Goal: Information Seeking & Learning: Find specific fact

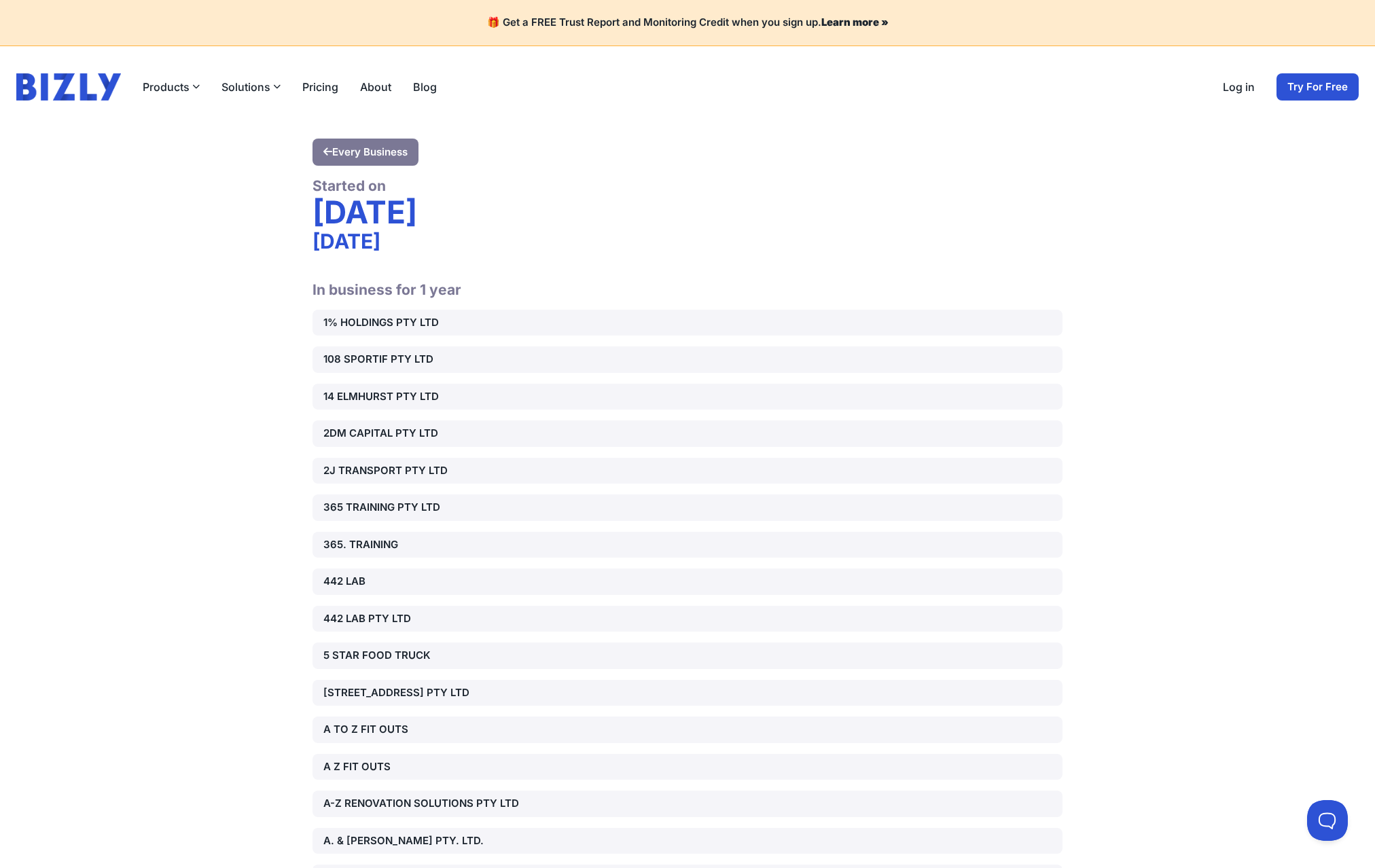
click at [816, 197] on div "Thursday" at bounding box center [687, 212] width 750 height 34
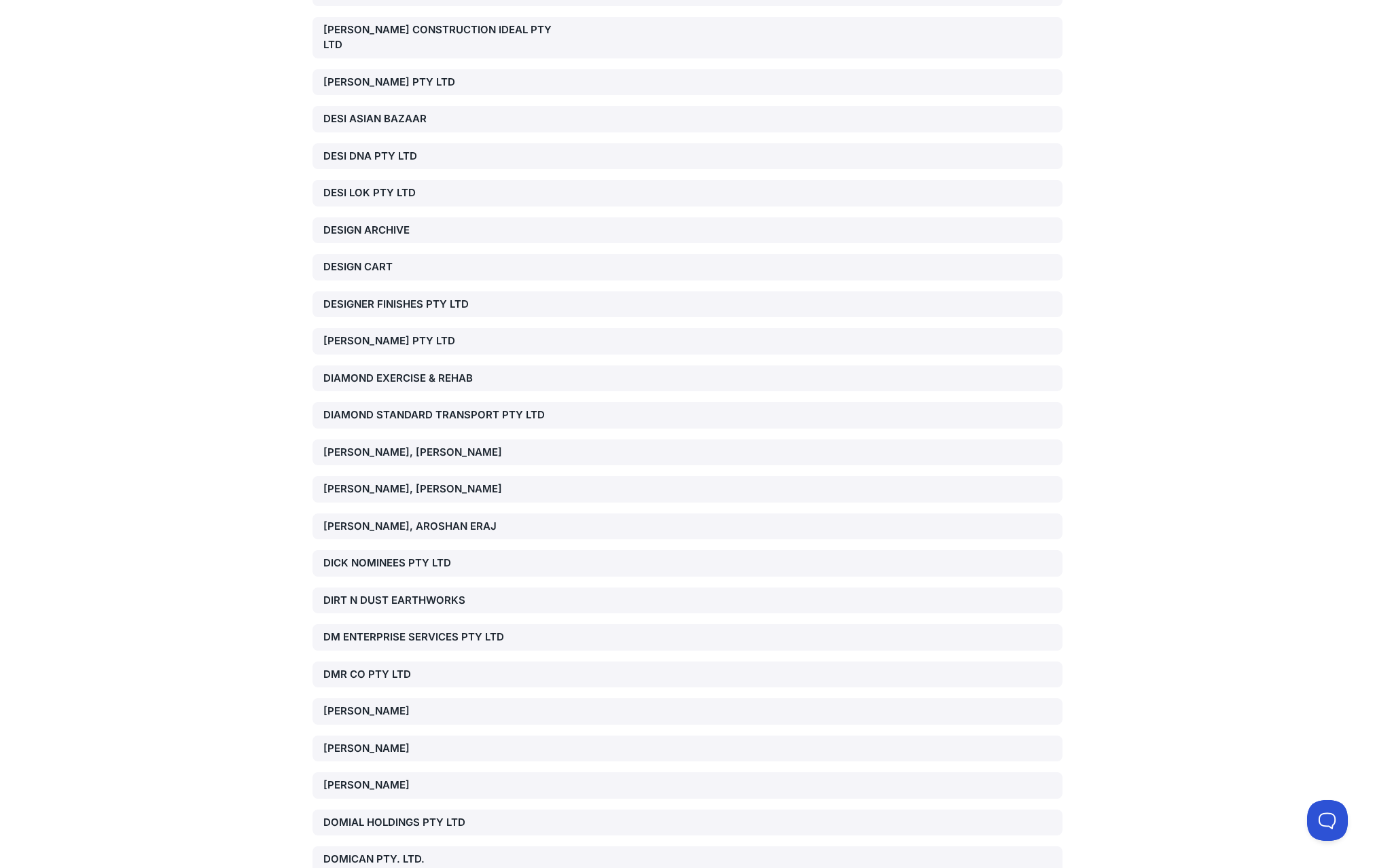
click at [364, 519] on div "[PERSON_NAME], AROSHAN ERAJ" at bounding box center [443, 527] width 239 height 16
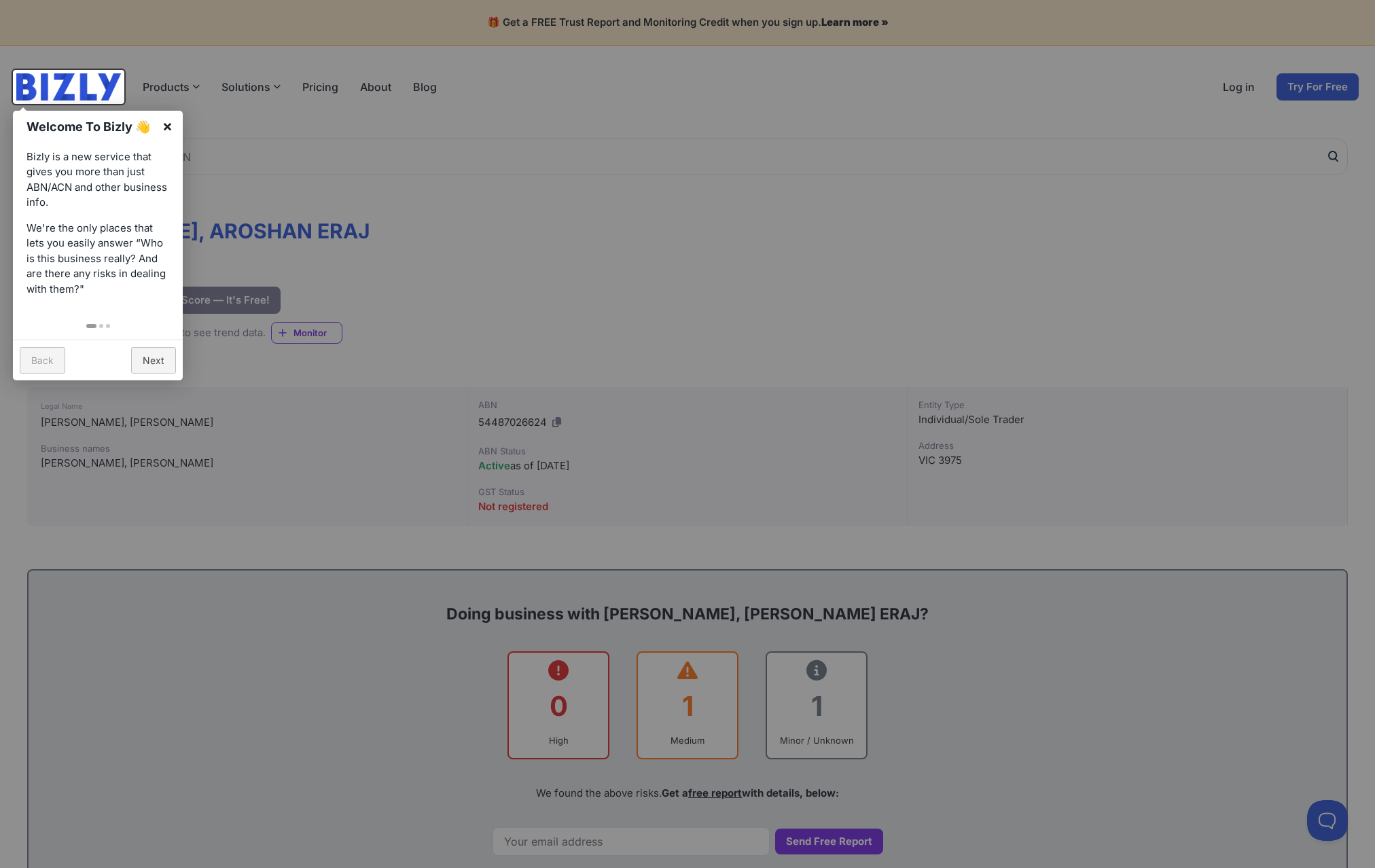
click at [161, 122] on link "×" at bounding box center [168, 126] width 30 height 30
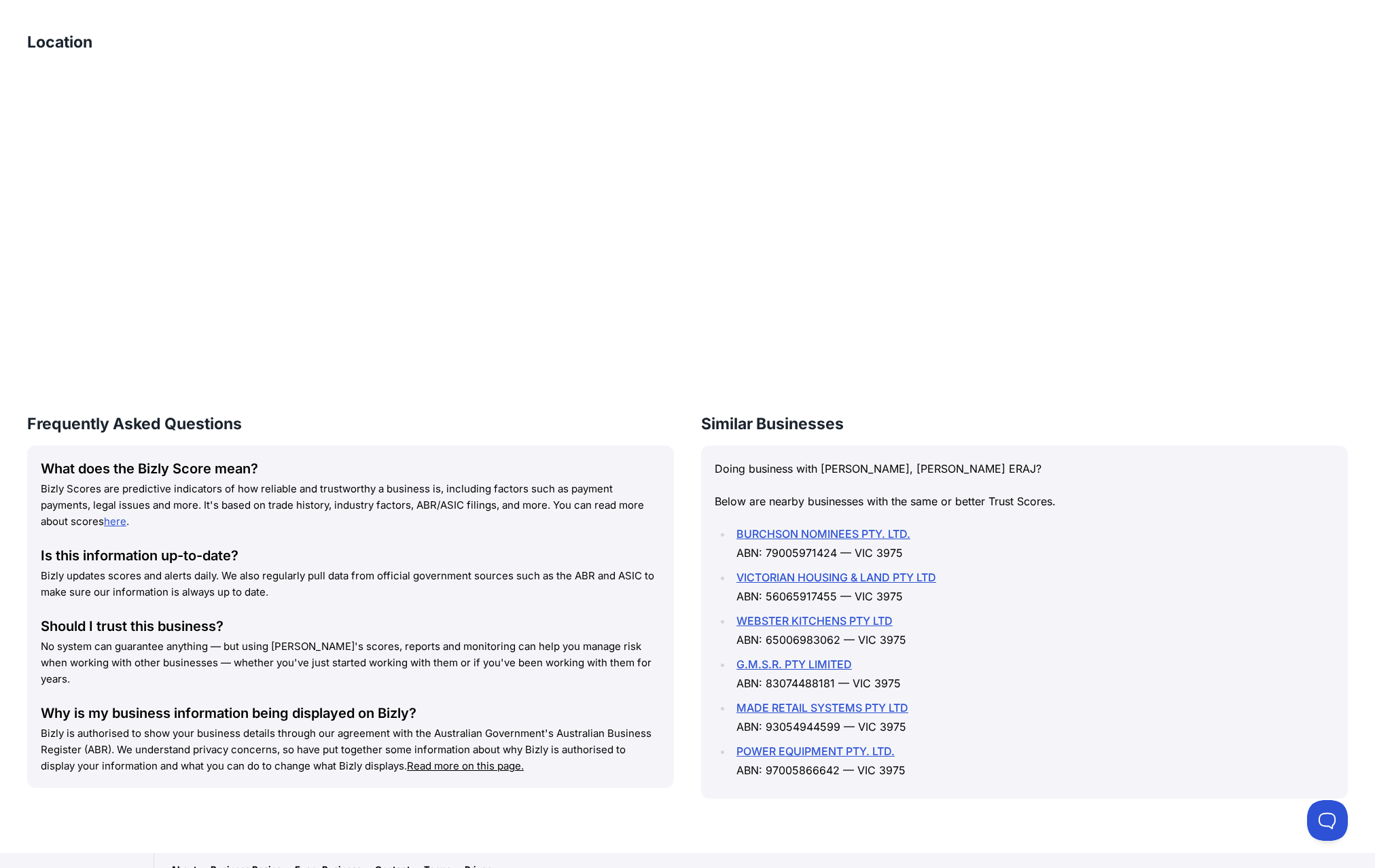
scroll to position [1462, 0]
click at [1098, 525] on li "BURCHSON NOMINEES PTY. LTD. ABN: 79005971424 — VIC 3975" at bounding box center [1034, 544] width 602 height 38
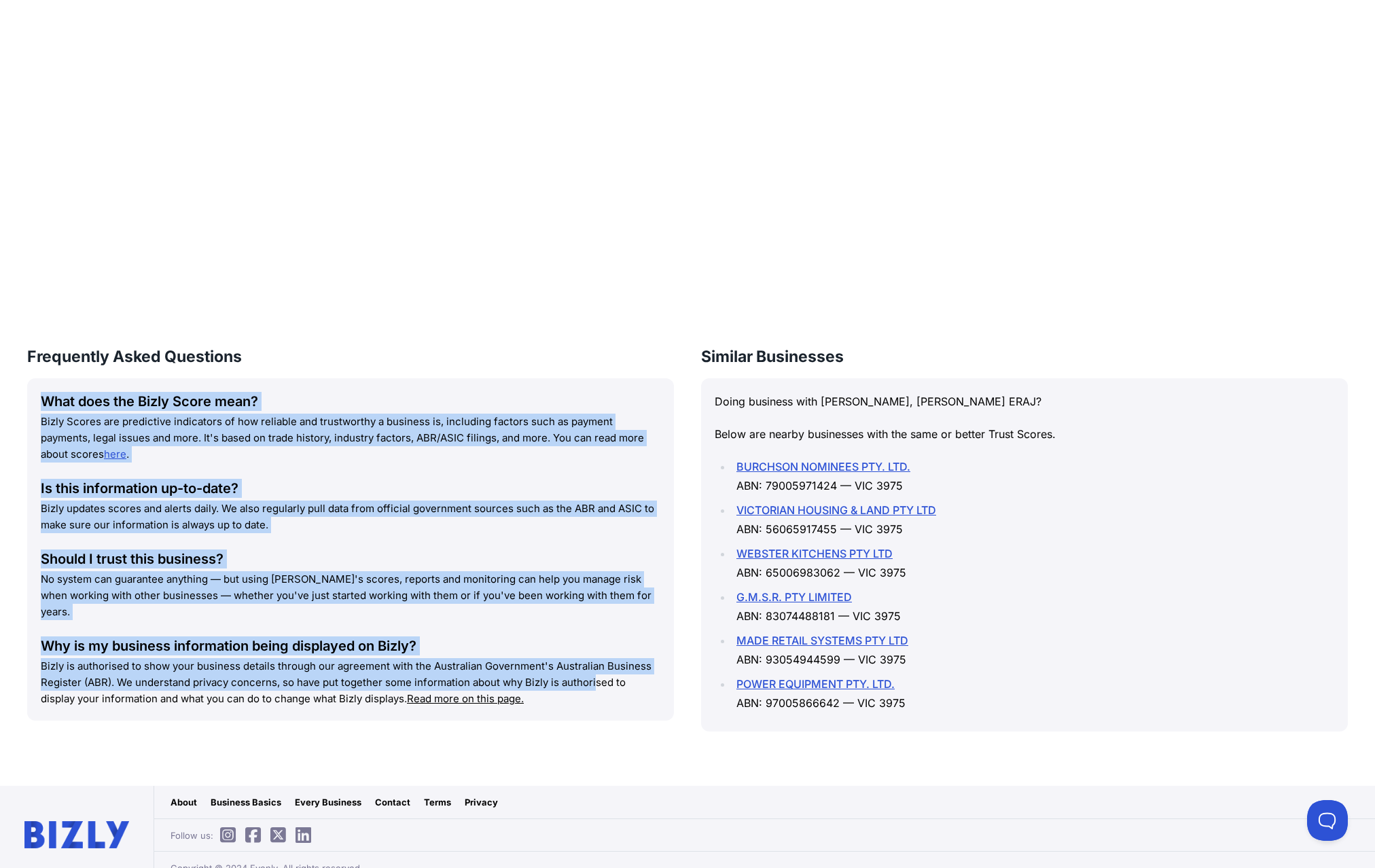
drag, startPoint x: 419, startPoint y: 432, endPoint x: 524, endPoint y: 668, distance: 258.3
click at [524, 666] on div "Frequently Asked Questions What does the Bizly Score mean? Bizly Scores are pre…" at bounding box center [351, 533] width 647 height 375
click at [524, 692] on u "Read more on this page." at bounding box center [465, 699] width 117 height 13
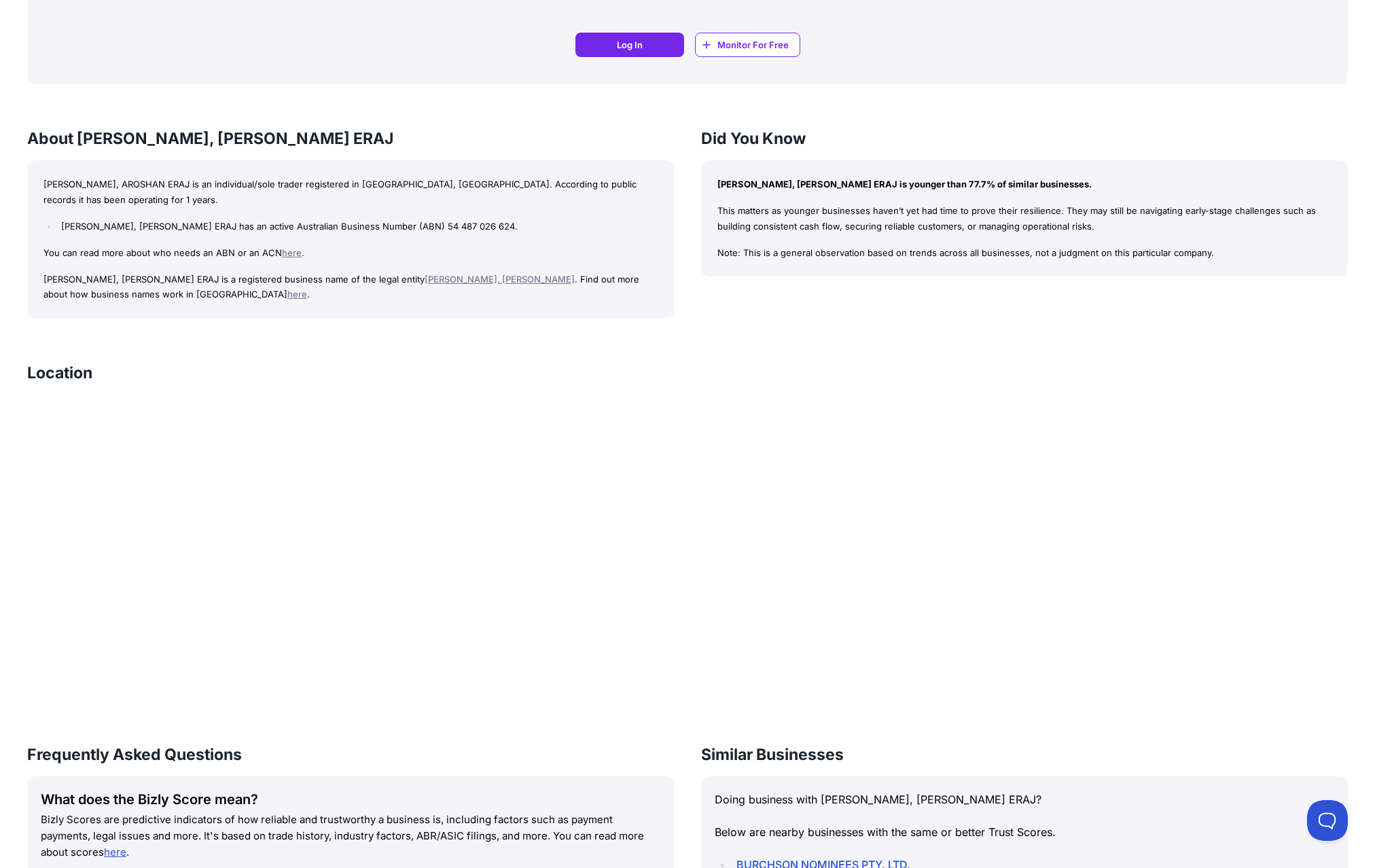
scroll to position [851, 0]
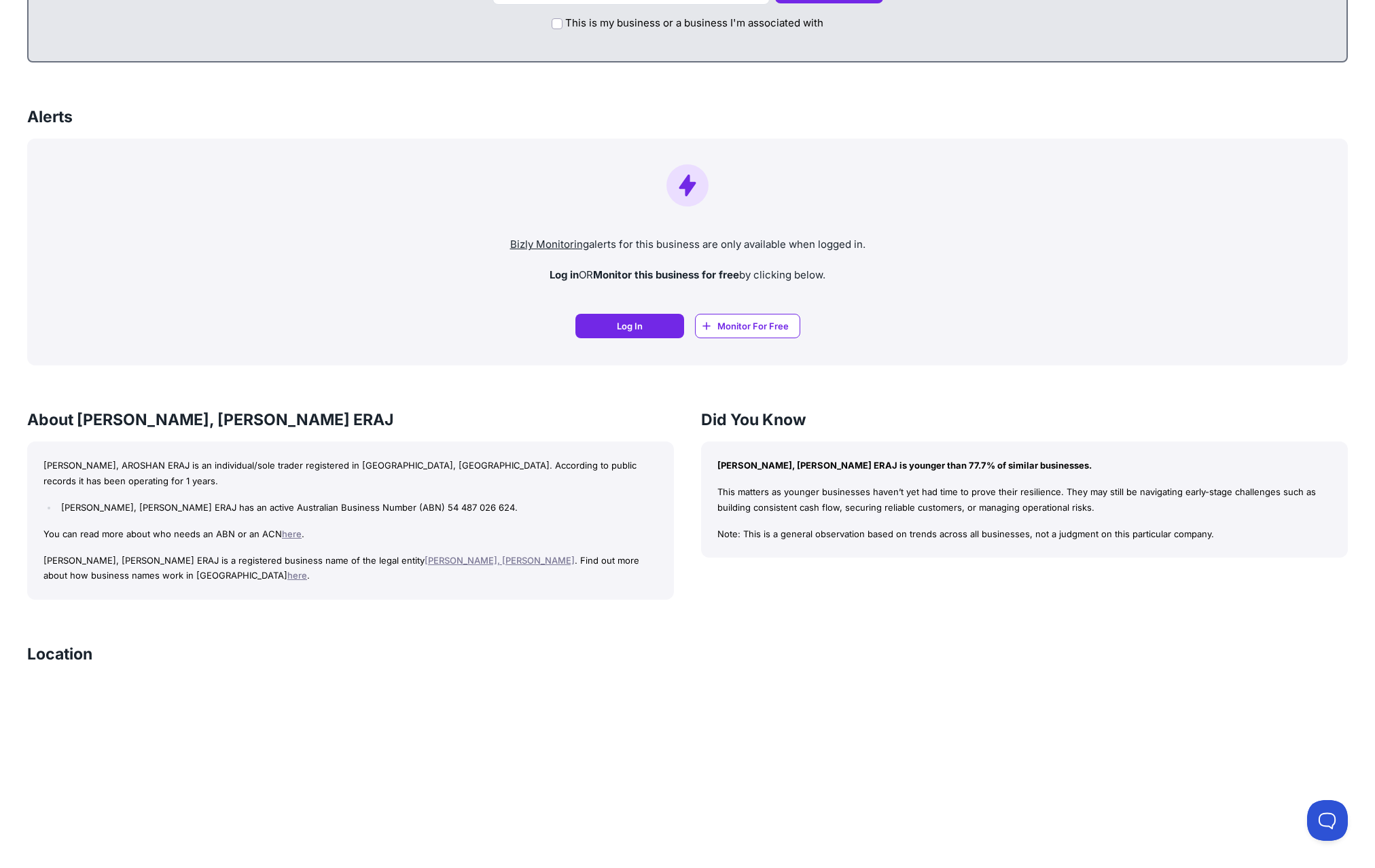
drag, startPoint x: 802, startPoint y: 462, endPoint x: 1101, endPoint y: 472, distance: 299.2
click at [1101, 471] on p "[PERSON_NAME], [PERSON_NAME] ERAJ is younger than 77.7% of similar businesses." at bounding box center [1024, 466] width 614 height 16
drag, startPoint x: 1101, startPoint y: 474, endPoint x: 944, endPoint y: 547, distance: 173.1
click at [1100, 474] on div "DIAS, AROSHAN ERAJ is younger than 77.7% of similar businesses. This matters as…" at bounding box center [1025, 500] width 647 height 117
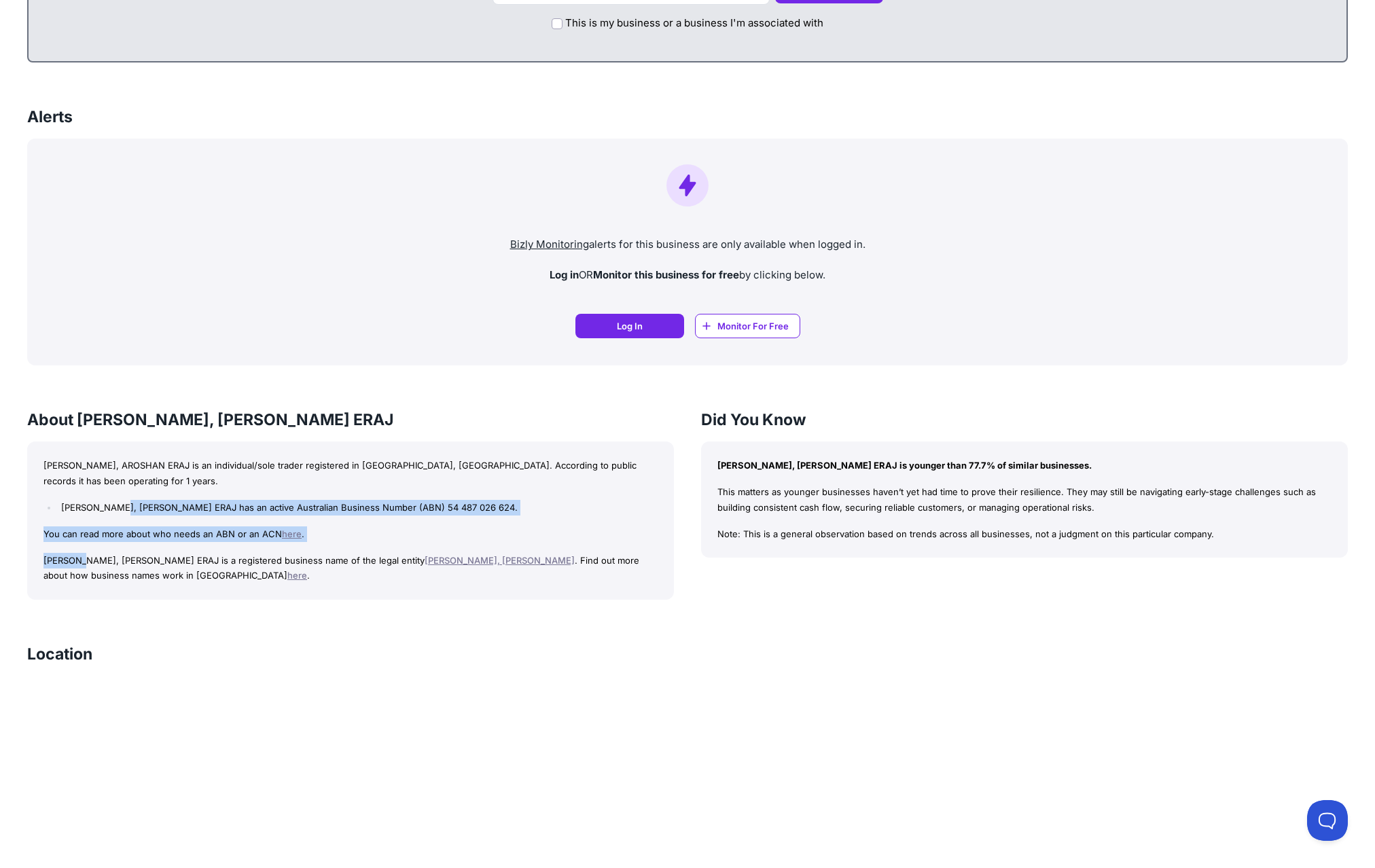
drag, startPoint x: 86, startPoint y: 533, endPoint x: 72, endPoint y: 552, distance: 23.6
click at [74, 549] on div "DIAS, AROSHAN ERAJ is an individual/sole trader registered in VIC, Australia. A…" at bounding box center [351, 521] width 647 height 158
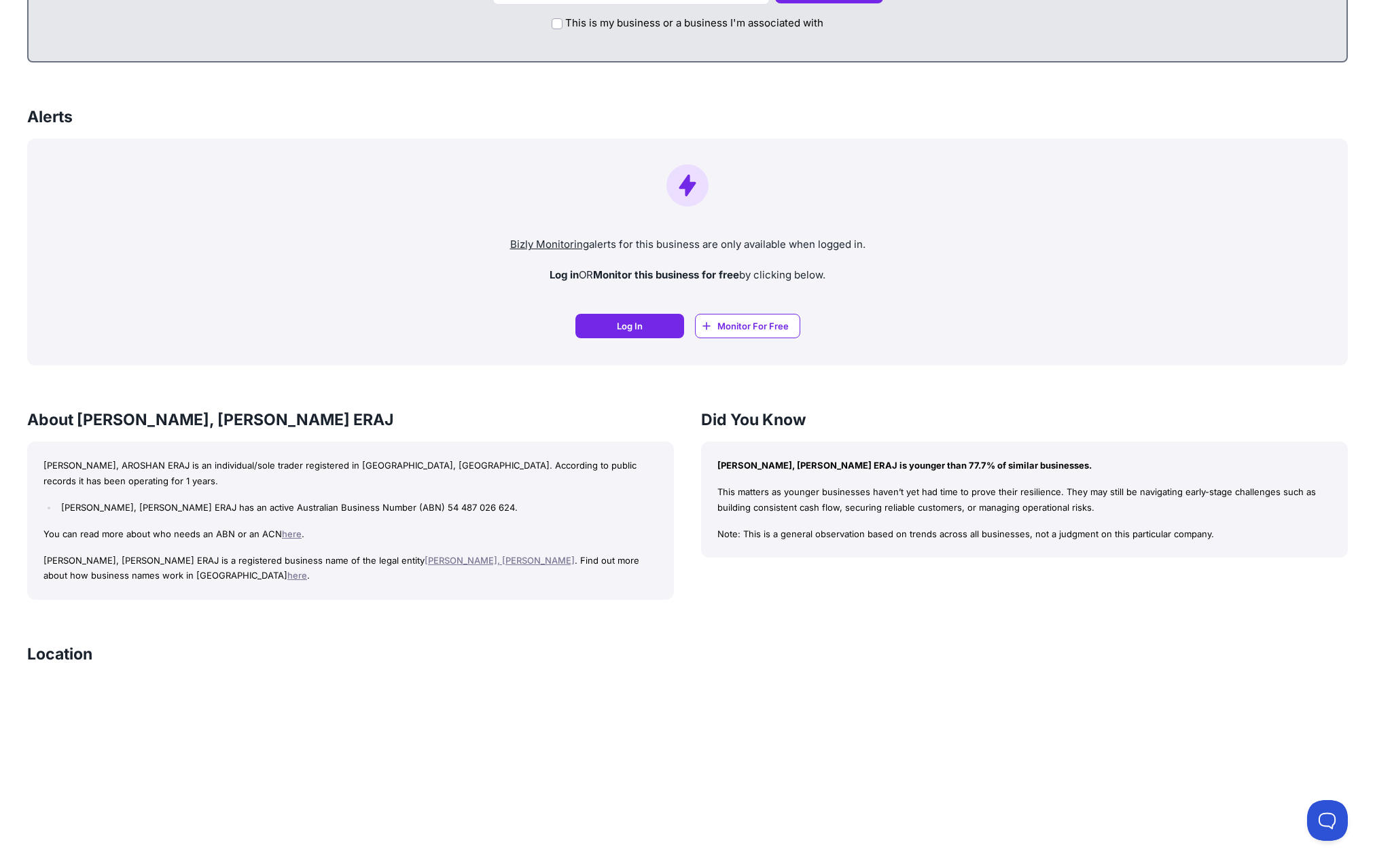
drag, startPoint x: 112, startPoint y: 565, endPoint x: 435, endPoint y: 599, distance: 324.8
click at [157, 570] on div "DIAS, AROSHAN ERAJ is an individual/sole trader registered in VIC, Australia. A…" at bounding box center [351, 521] width 647 height 158
click at [479, 599] on div "DIAS, AROSHAN ERAJ Bizly Score: View Trust Score — It's Free! View Trust Score …" at bounding box center [687, 371] width 1375 height 2188
click at [425, 555] on link "DIAS, ARON WYNN" at bounding box center [500, 561] width 150 height 11
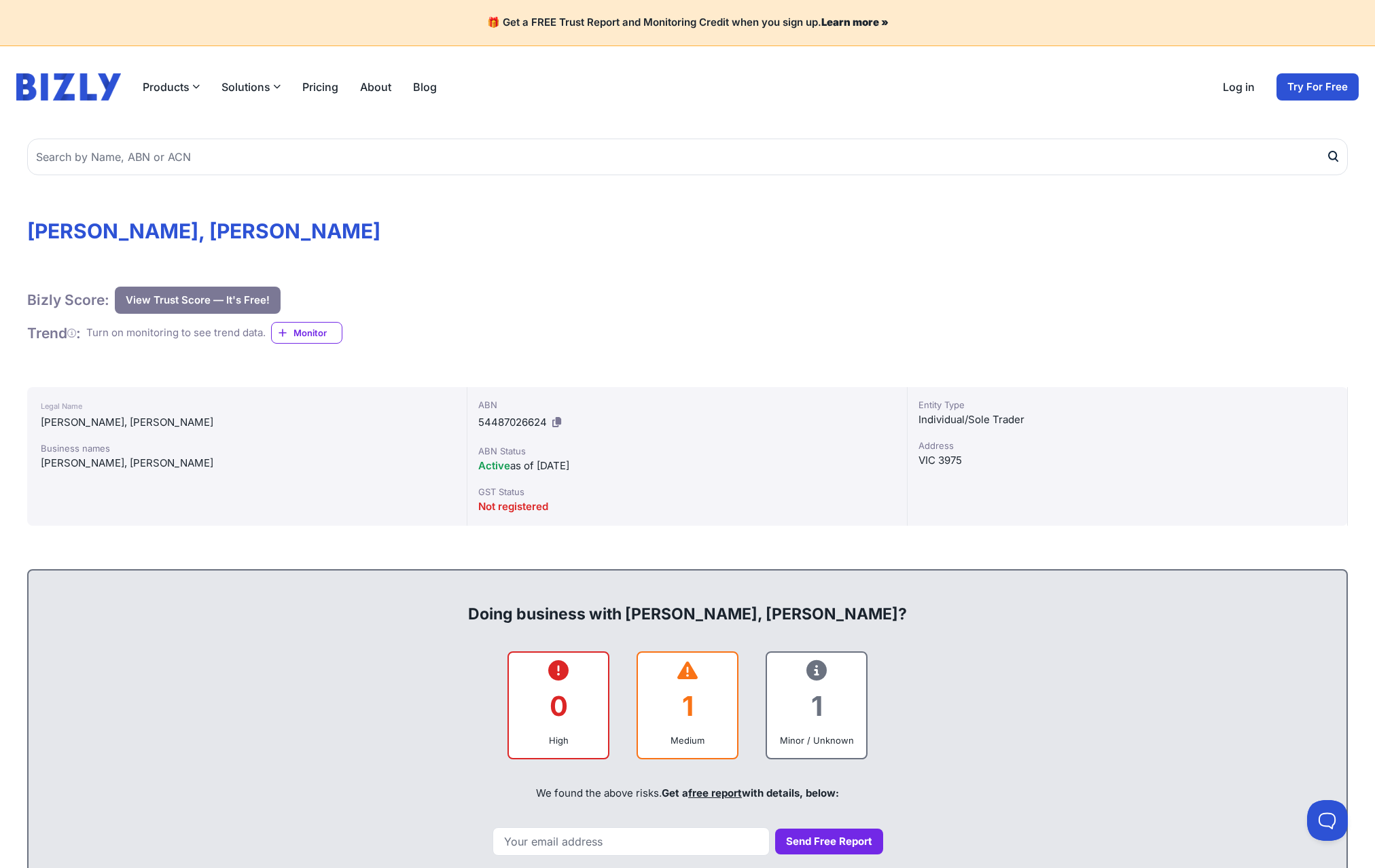
click at [598, 323] on div "Bizly Score: View Trust Score — It's Free! View Trust Score — It's Free! Trend …" at bounding box center [687, 315] width 1321 height 57
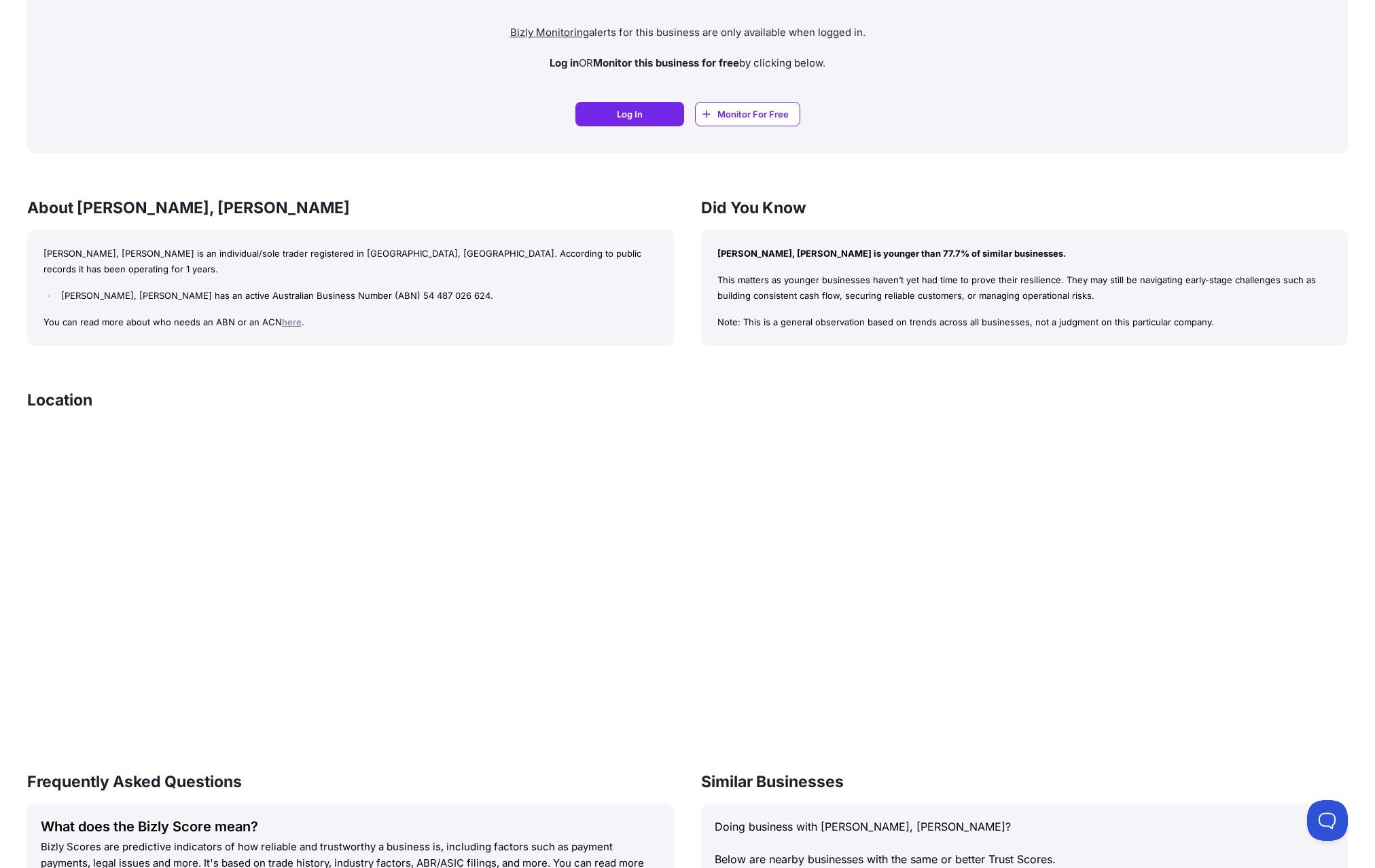
scroll to position [1087, 0]
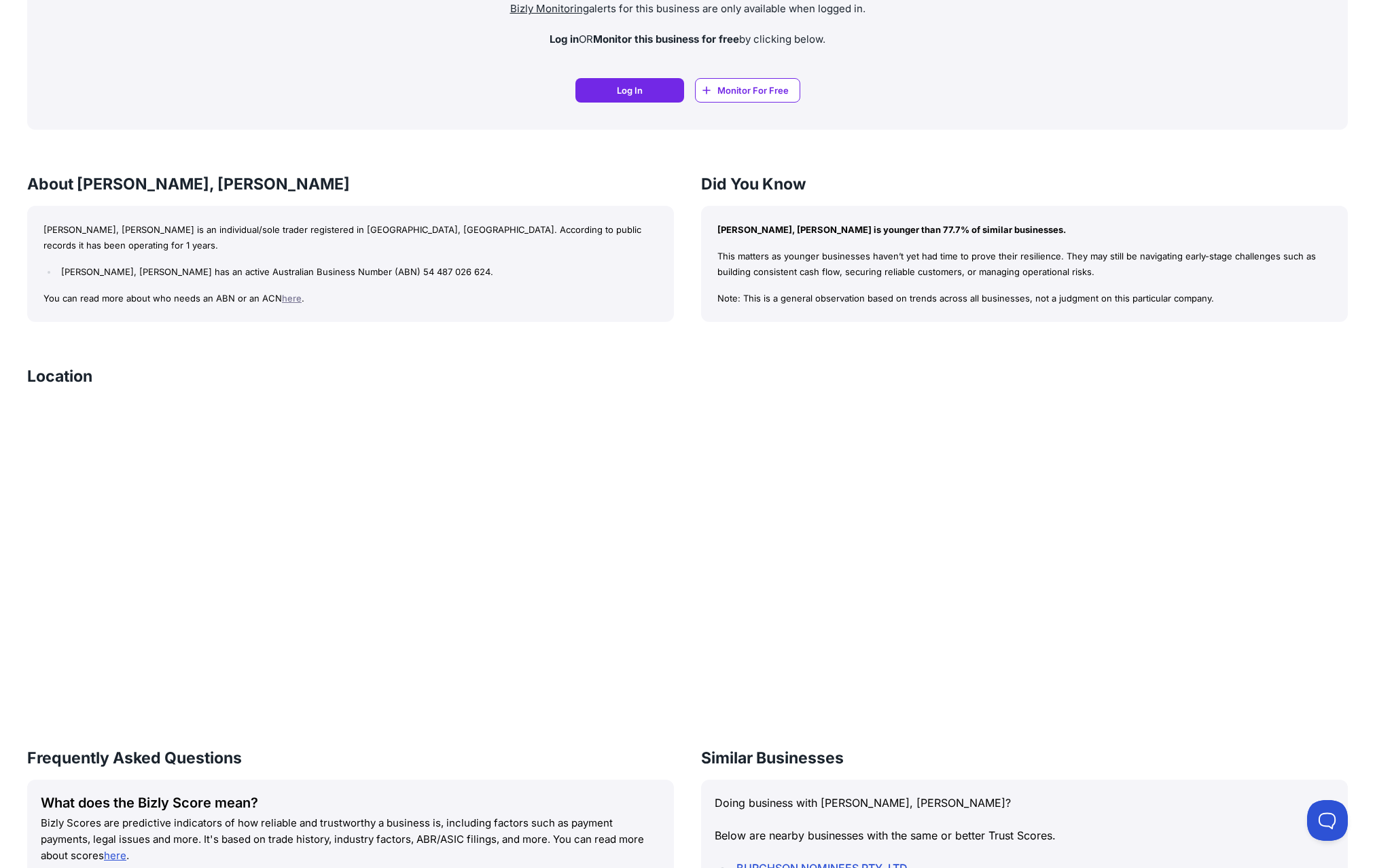
click at [475, 291] on p "You can read more about who needs an ABN or an ACN here ." at bounding box center [350, 299] width 614 height 16
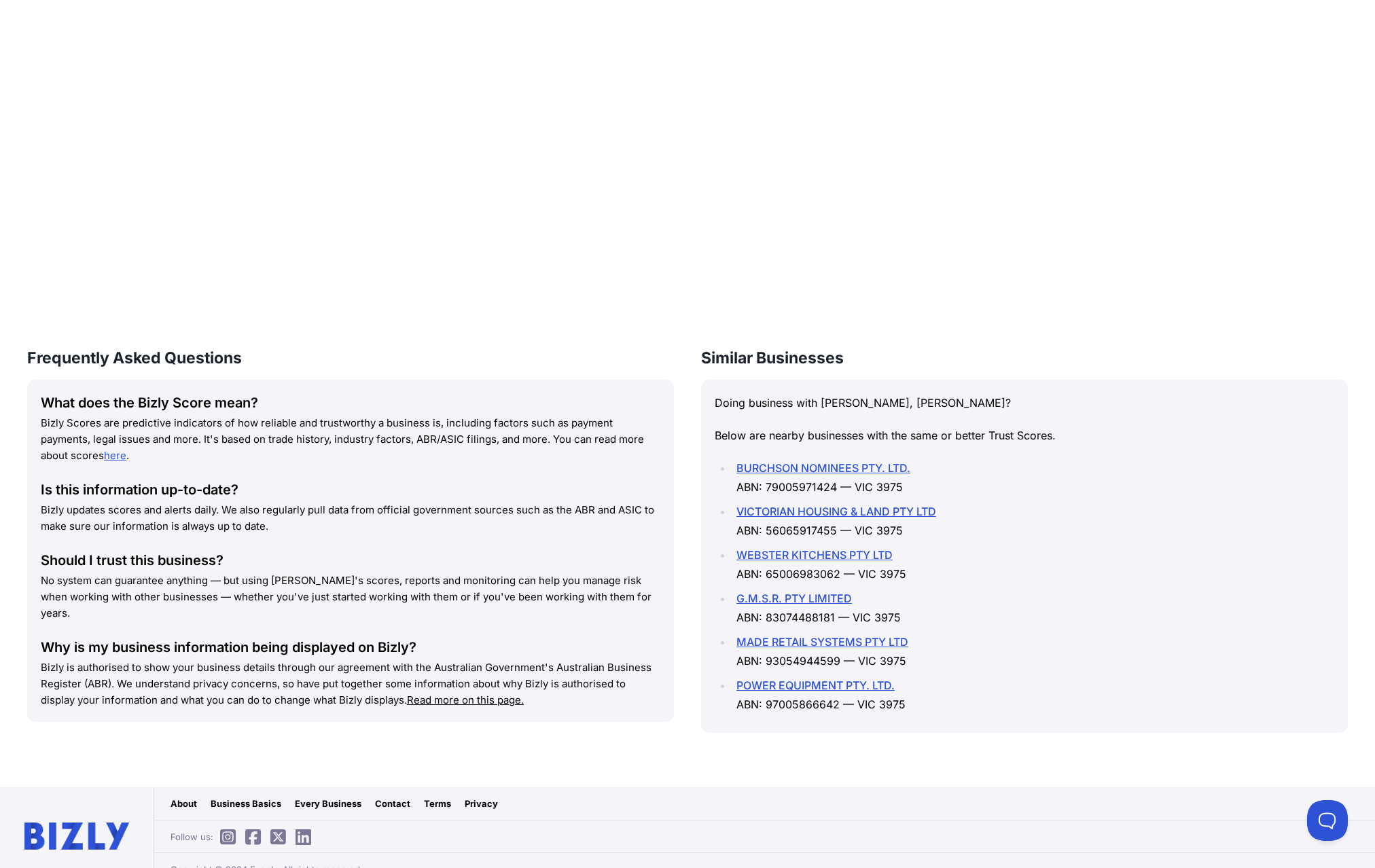
scroll to position [1494, 0]
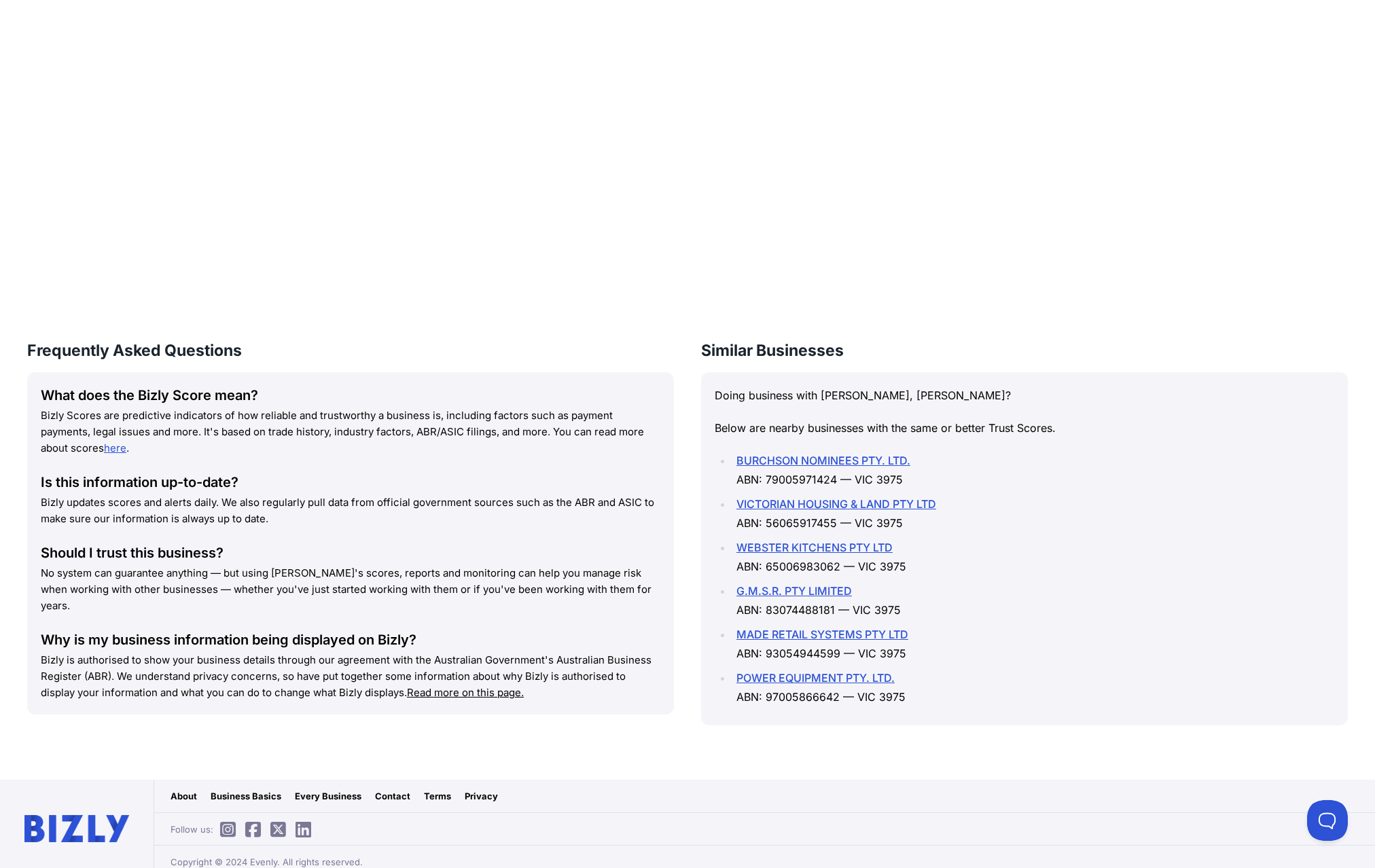
click at [916, 431] on p "Below are nearby businesses with the same or better Trust Scores." at bounding box center [1025, 428] width 620 height 19
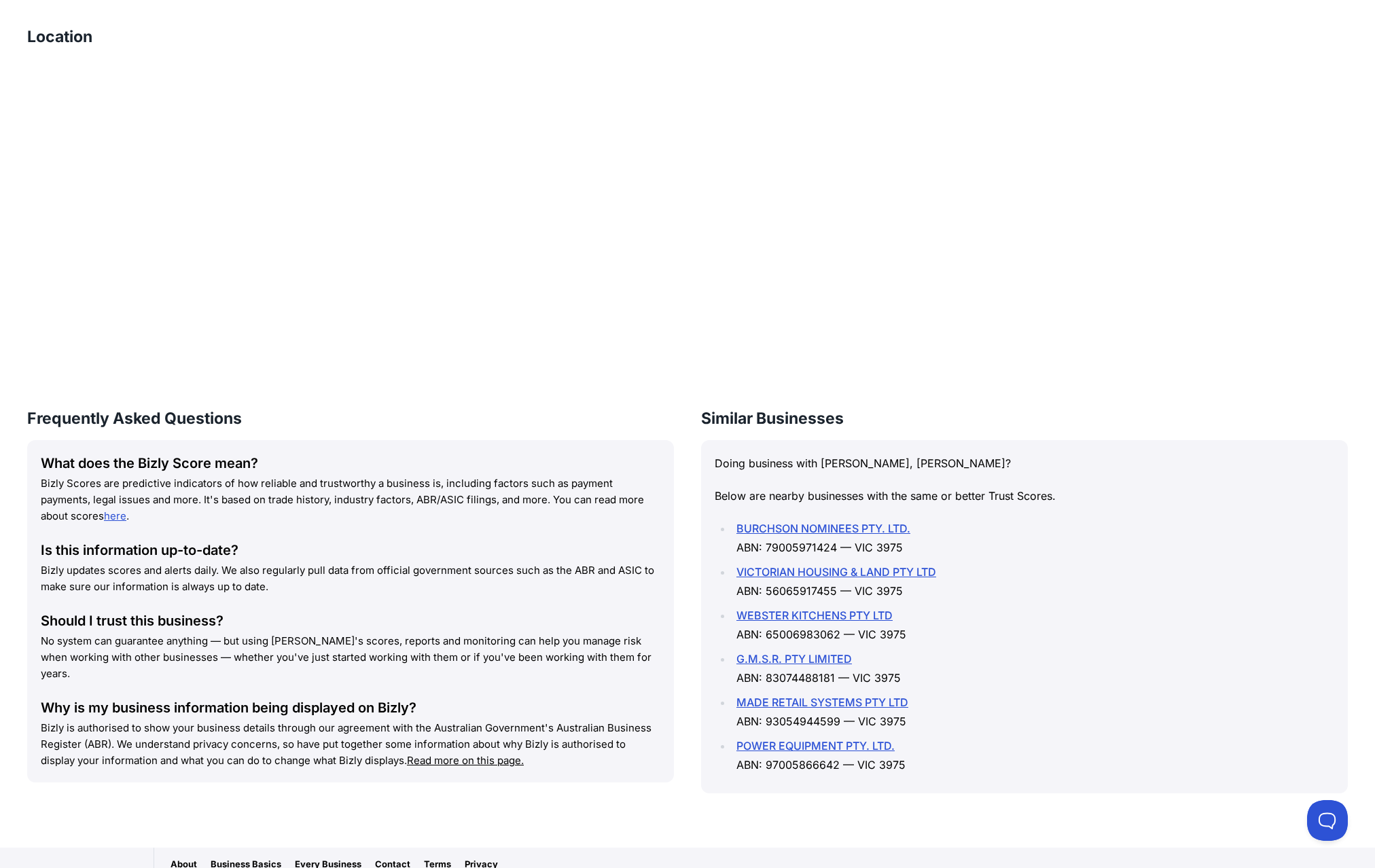
drag, startPoint x: 956, startPoint y: 415, endPoint x: 613, endPoint y: 831, distance: 539.2
click at [953, 431] on div "Similar Businesses Doing business with DIAS, ARON WYNN? Below are nearby busine…" at bounding box center [1025, 600] width 647 height 386
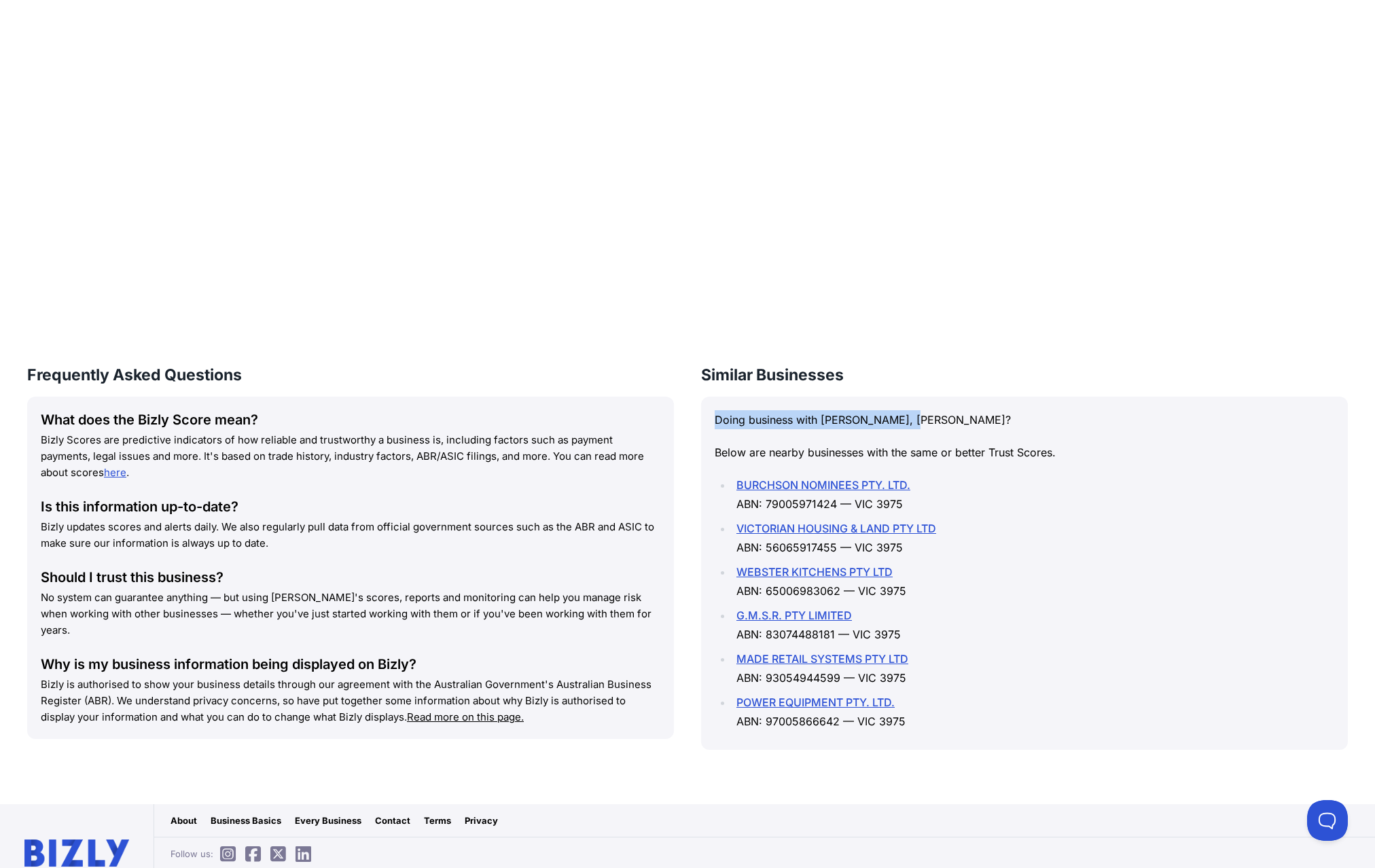
scroll to position [1504, 0]
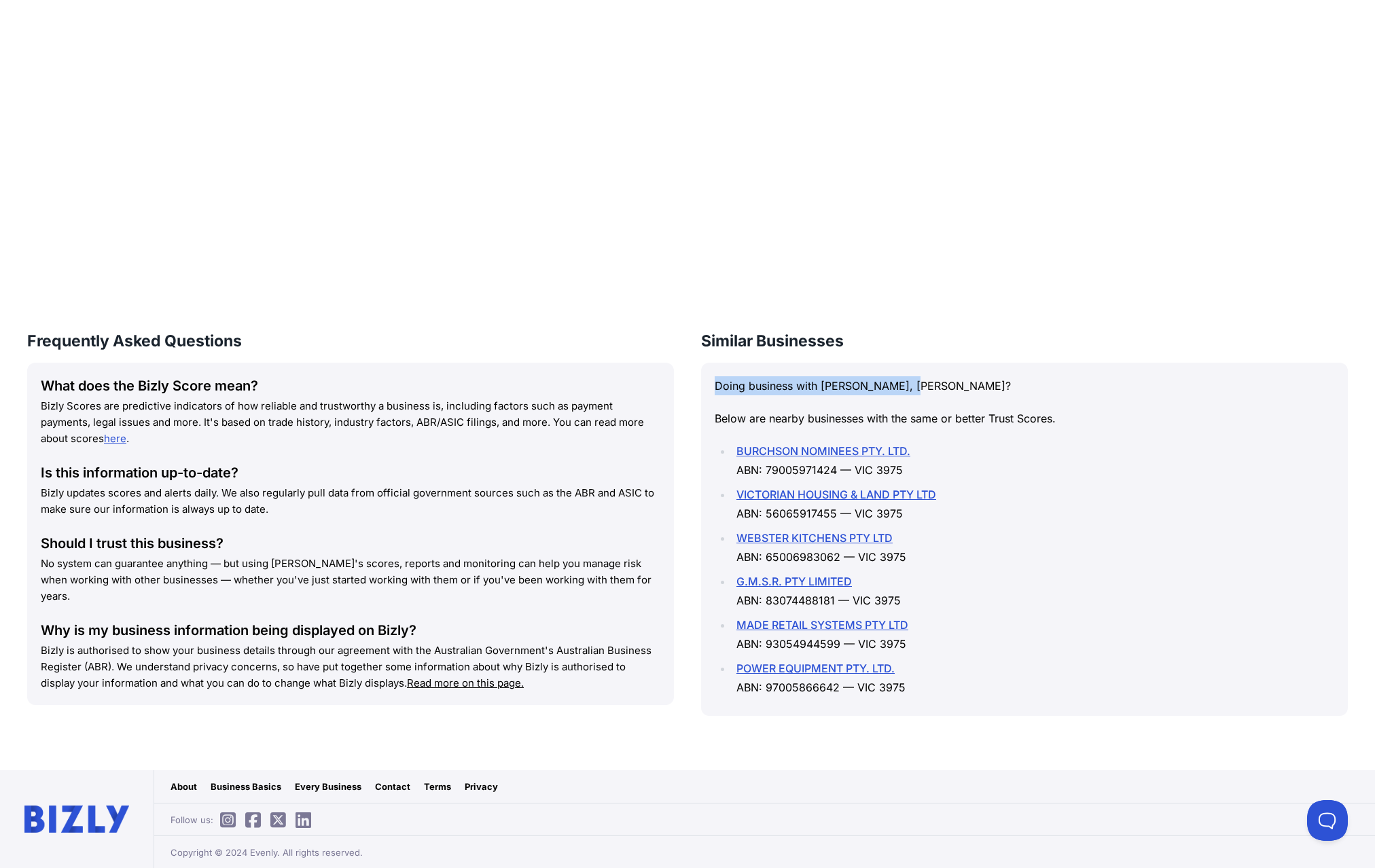
drag, startPoint x: 641, startPoint y: 715, endPoint x: 1046, endPoint y: 731, distance: 405.3
click at [1038, 731] on div "Frequently Asked Questions What does the Bizly Score mean? Bizly Scores are pre…" at bounding box center [687, 536] width 1321 height 413
click at [1064, 731] on div "Similar Businesses Doing business with DIAS, ARON WYNN? Below are nearby busine…" at bounding box center [1025, 536] width 647 height 413
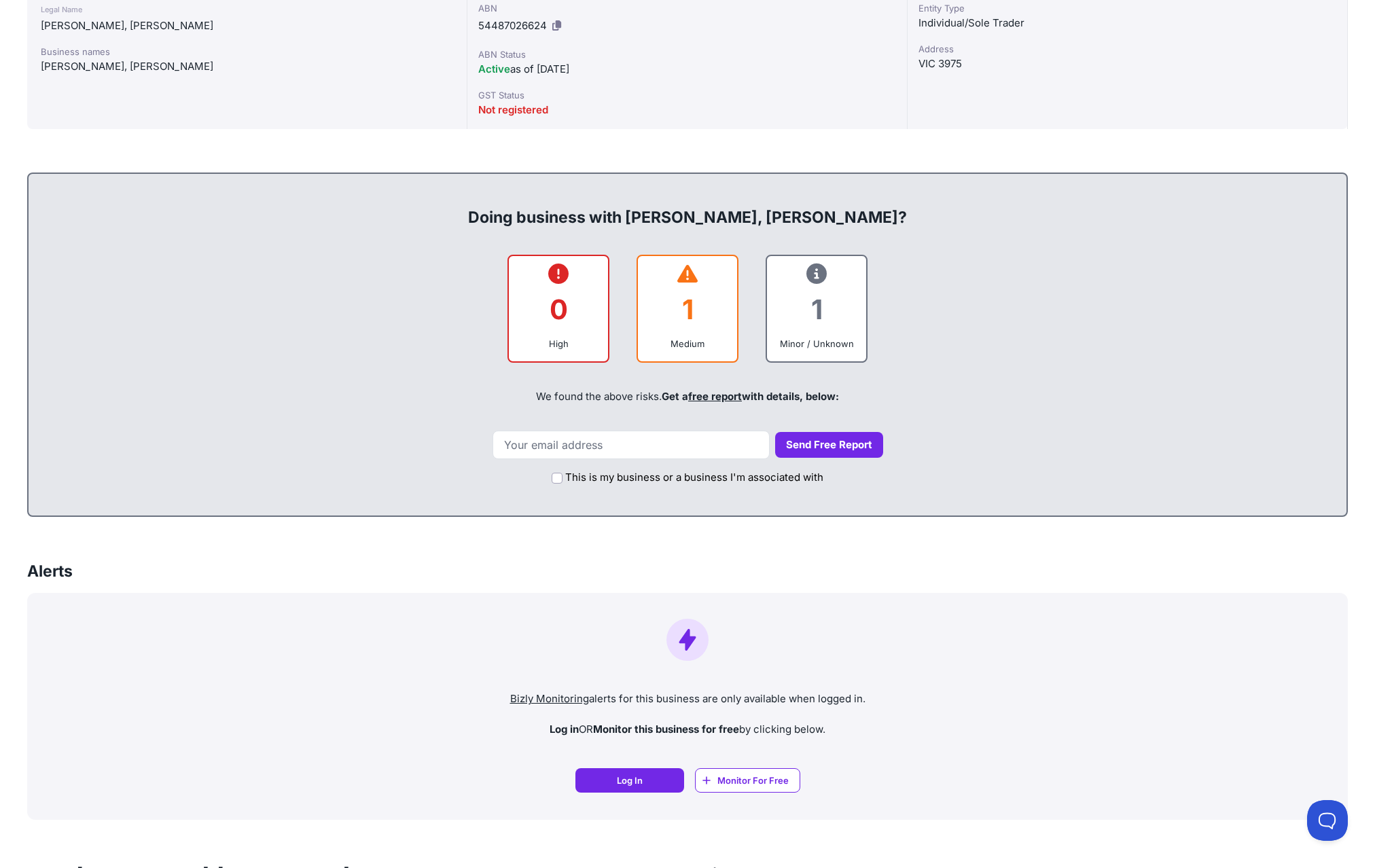
scroll to position [349, 0]
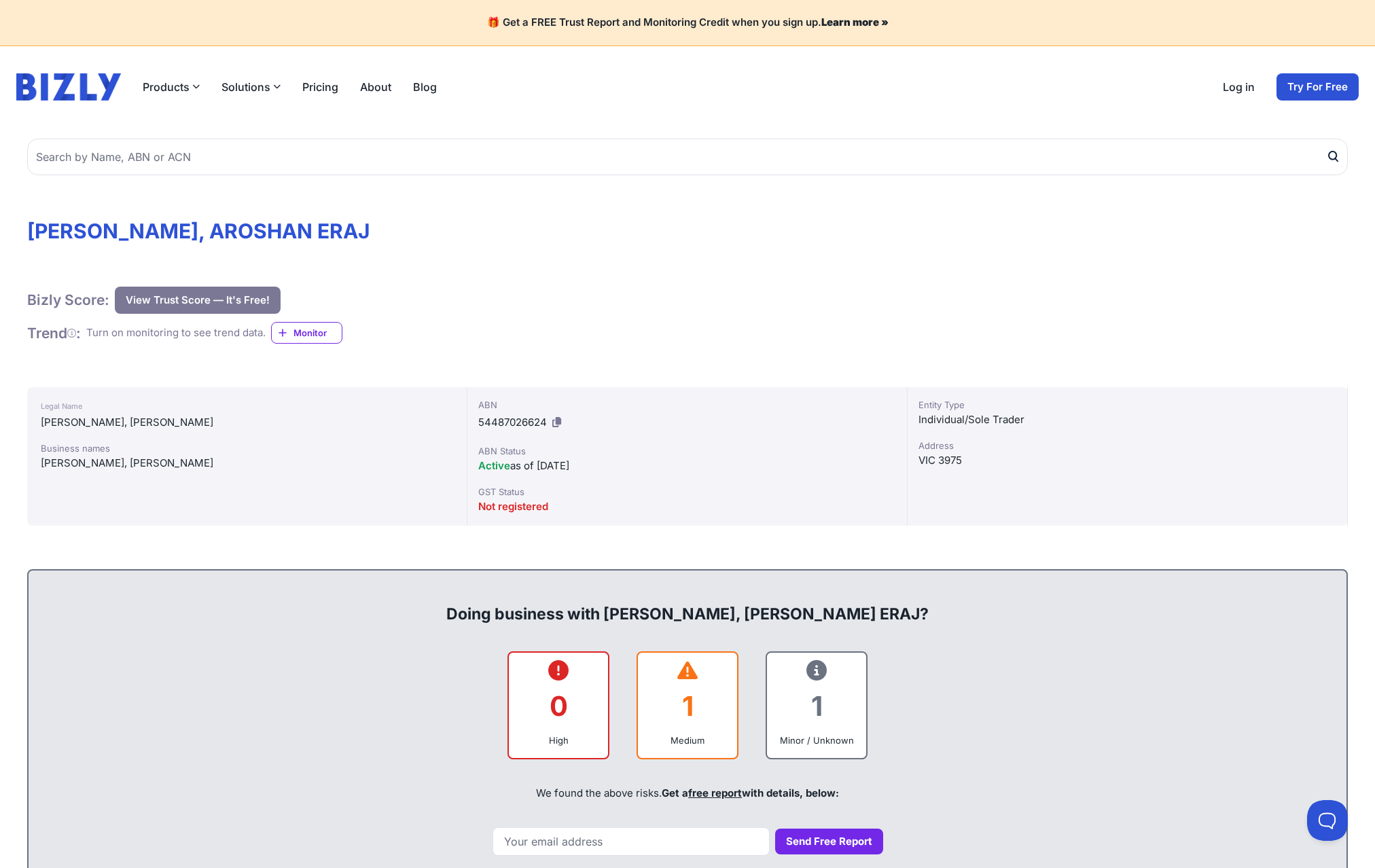
click at [865, 235] on h1 "[PERSON_NAME], AROSHAN ERAJ" at bounding box center [687, 231] width 1321 height 25
drag, startPoint x: 89, startPoint y: 228, endPoint x: 284, endPoint y: 228, distance: 195.0
click at [284, 228] on h1 "[PERSON_NAME], AROSHAN ERAJ" at bounding box center [687, 231] width 1321 height 25
copy h1 "AROSHAN ERAJ"
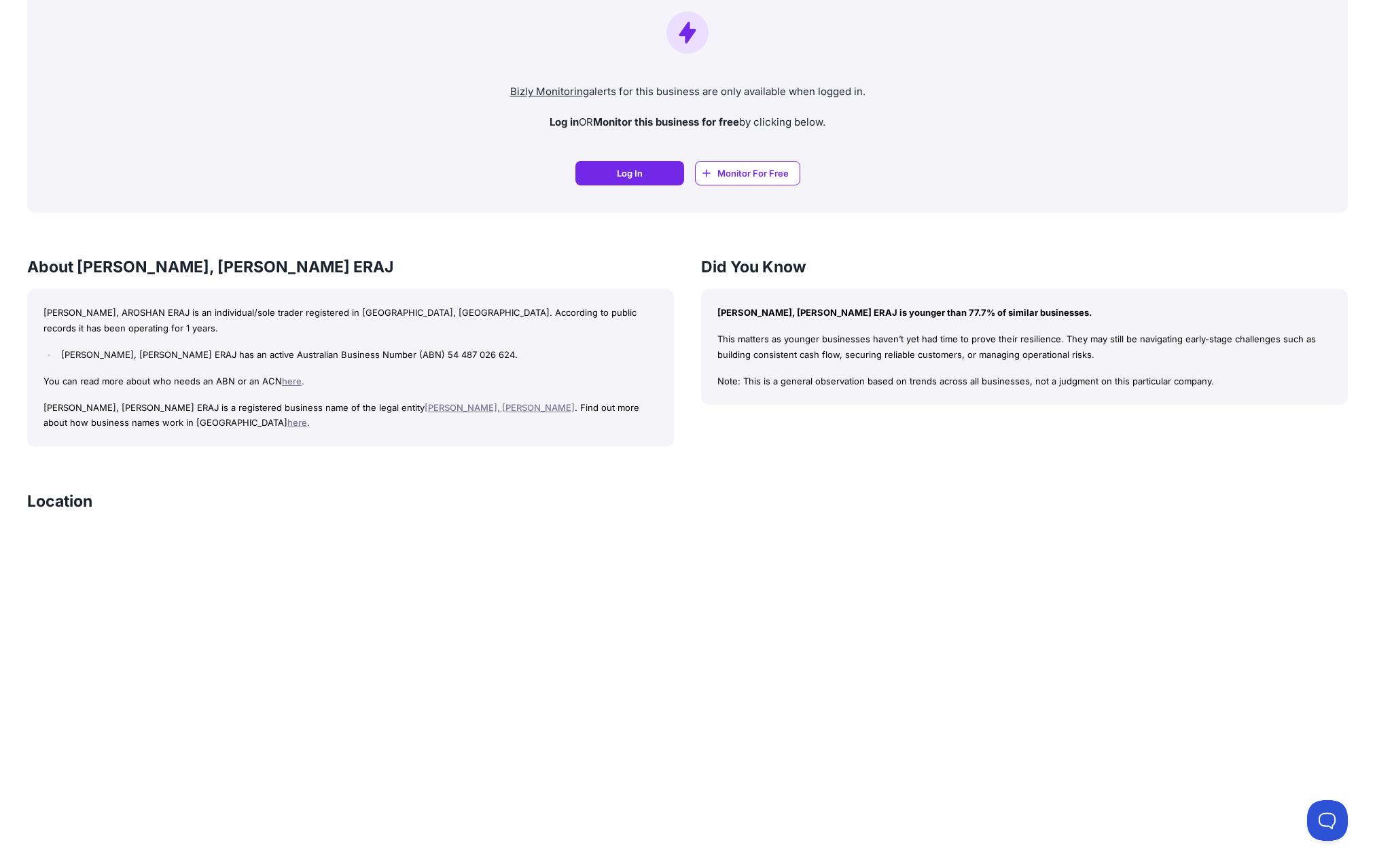
scroll to position [1155, 0]
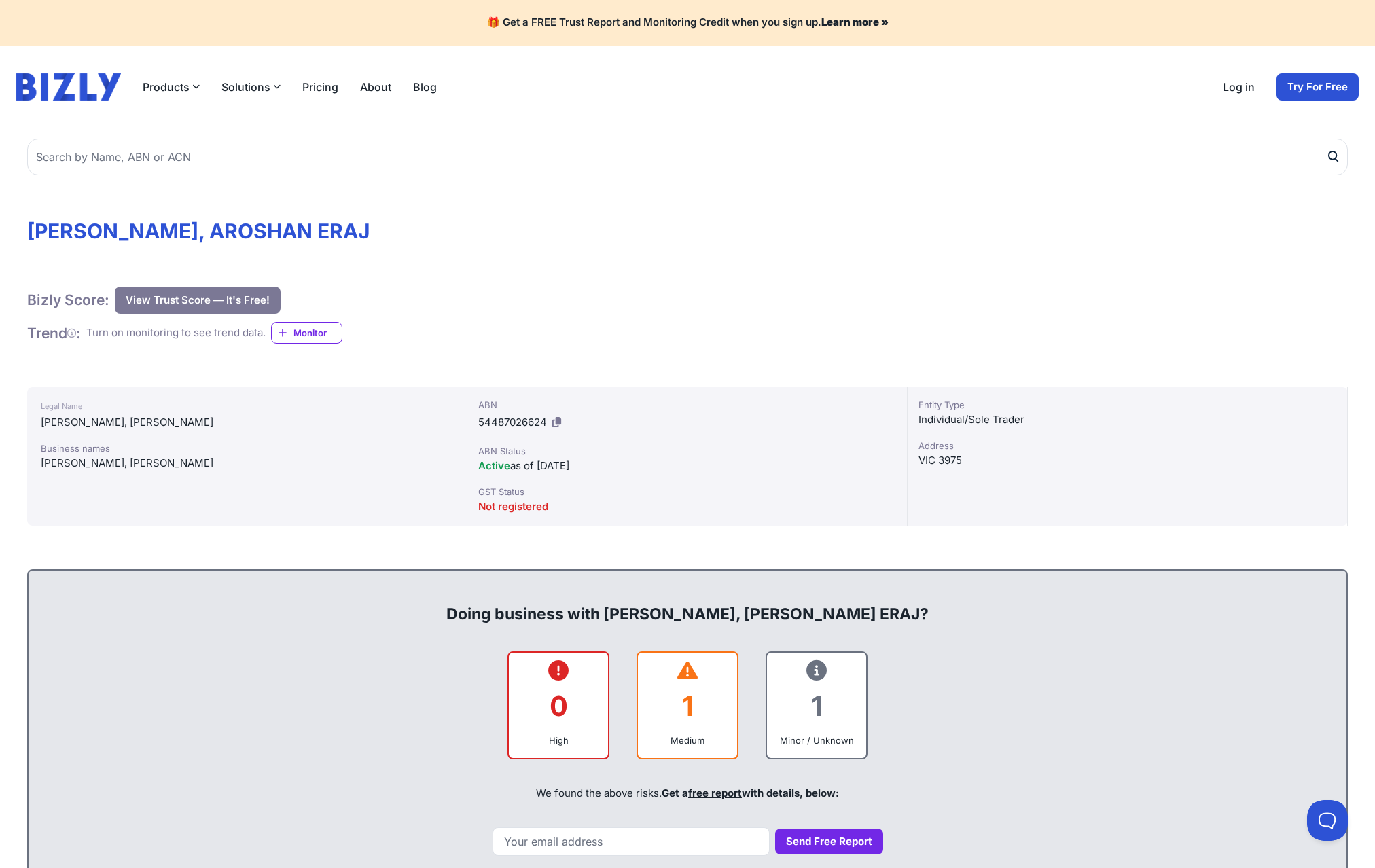
click at [702, 292] on div "Bizly Score: View Trust Score — It's Free! View Trust Score — It's Free!" at bounding box center [687, 300] width 1321 height 27
drag, startPoint x: 702, startPoint y: 293, endPoint x: 449, endPoint y: 296, distance: 253.0
click at [449, 296] on div "Bizly Score: View Trust Score — It's Free! View Trust Score — It's Free!" at bounding box center [687, 300] width 1321 height 27
